Goal: Task Accomplishment & Management: Use online tool/utility

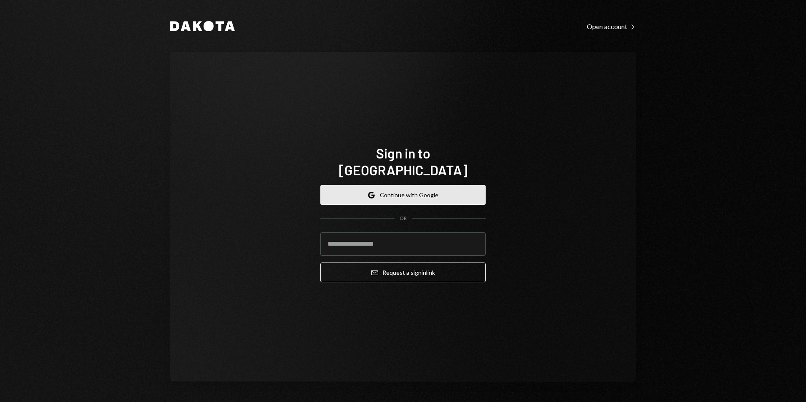
click at [385, 189] on button "Google Continue with Google" at bounding box center [403, 195] width 165 height 20
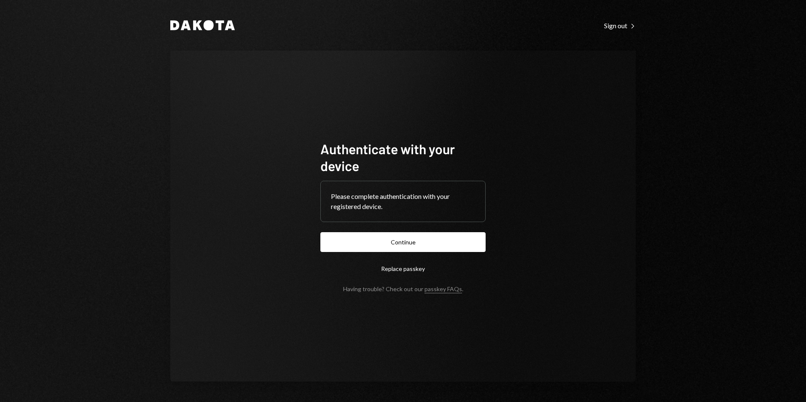
click at [440, 242] on button "Continue" at bounding box center [403, 242] width 165 height 20
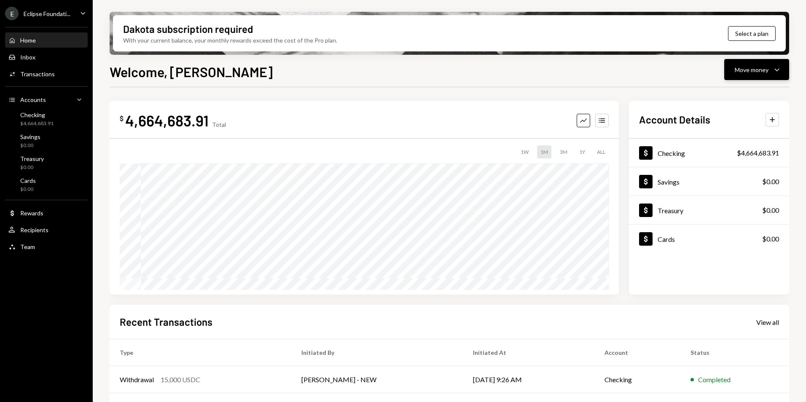
click at [765, 67] on div "Move money" at bounding box center [752, 69] width 34 height 9
click at [754, 90] on div "Withdraw Send" at bounding box center [744, 95] width 84 height 19
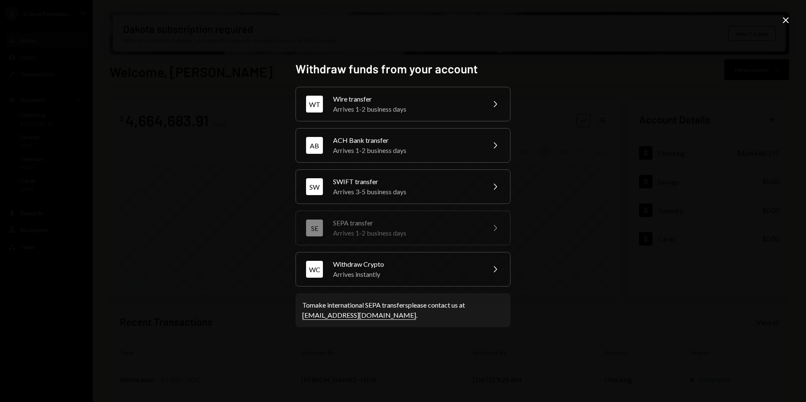
click at [733, 88] on div "Withdraw funds from your account WT Wire transfer Arrives 1-2 business days Che…" at bounding box center [403, 201] width 806 height 402
drag, startPoint x: 733, startPoint y: 88, endPoint x: 773, endPoint y: 19, distance: 79.6
click at [773, 19] on div "Withdraw funds from your account WT Wire transfer Arrives 1-2 business days Che…" at bounding box center [403, 201] width 806 height 402
click at [793, 22] on div "Withdraw funds from your account WT Wire transfer Arrives 1-2 business days Che…" at bounding box center [403, 201] width 806 height 402
click at [788, 24] on icon "Close" at bounding box center [786, 20] width 10 height 10
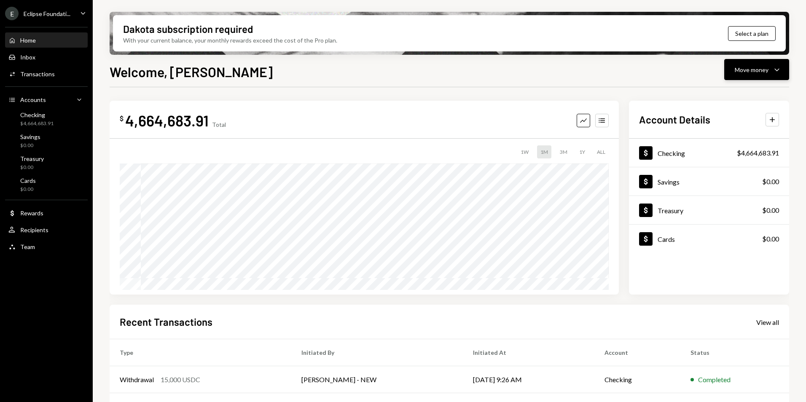
click at [773, 67] on icon "Caret Down" at bounding box center [777, 70] width 10 height 10
click at [729, 144] on div "Withdraw Send Convert Transfer Deposit Deposit Swap Swap stablecoins" at bounding box center [743, 127] width 91 height 90
click at [730, 129] on div "Deposit" at bounding box center [751, 133] width 62 height 9
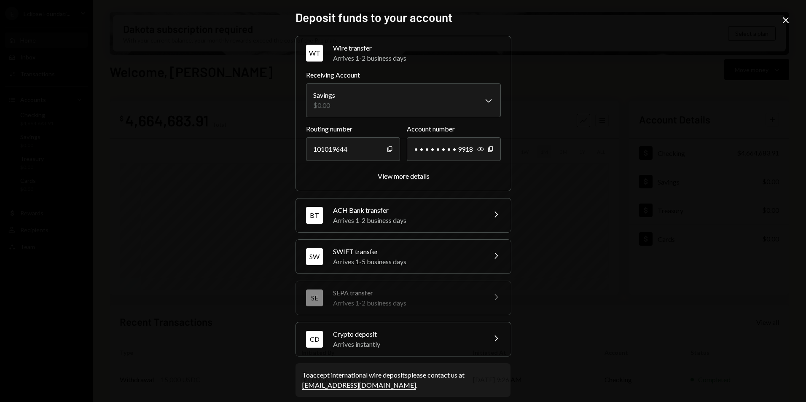
click at [392, 333] on div "Crypto deposit" at bounding box center [407, 334] width 148 height 10
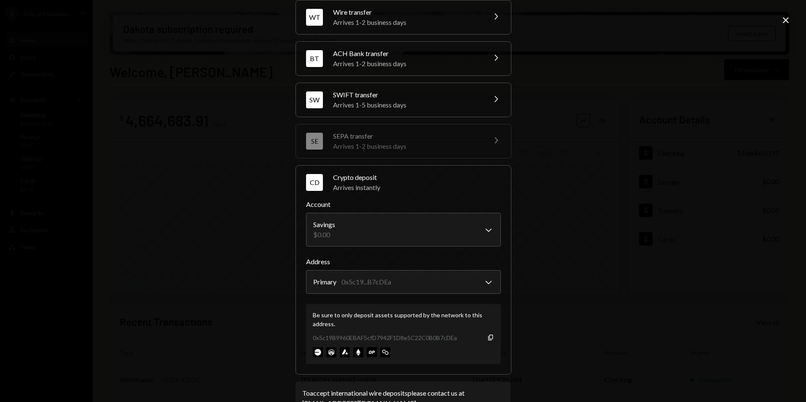
scroll to position [62, 0]
